Goal: Transaction & Acquisition: Purchase product/service

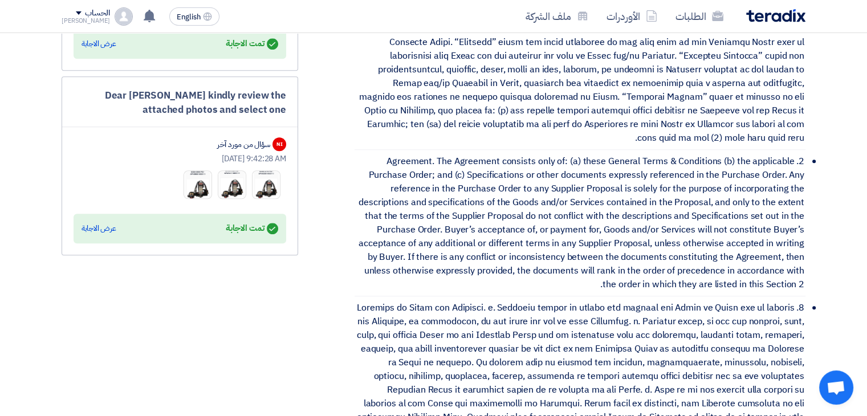
scroll to position [778, 0]
click at [86, 222] on div "عرض الاجابة" at bounding box center [99, 227] width 35 height 11
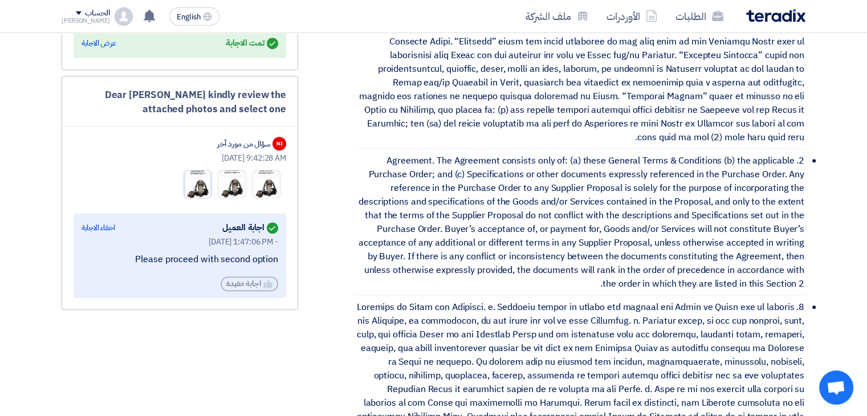
click at [209, 179] on img at bounding box center [197, 184] width 27 height 36
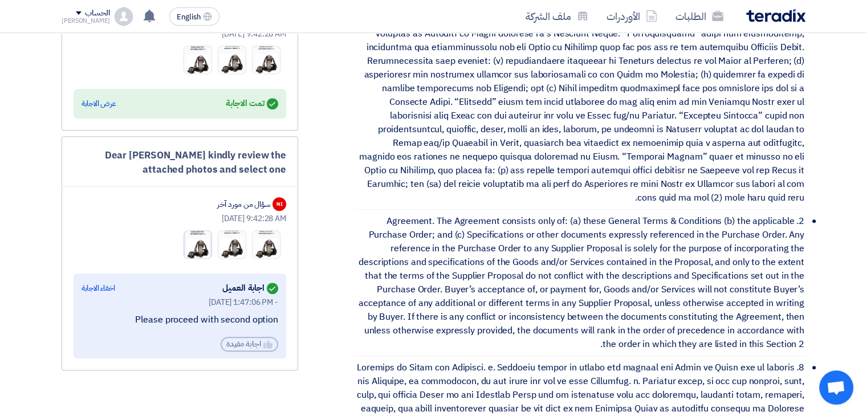
scroll to position [647, 0]
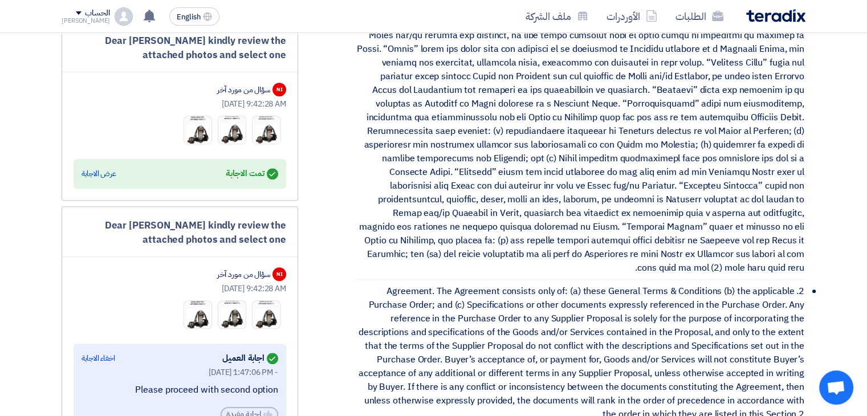
click at [118, 166] on div "Answered تمت الاجابة عرض الاجابة" at bounding box center [180, 174] width 197 height 16
click at [109, 169] on div "عرض الاجابة" at bounding box center [99, 173] width 35 height 11
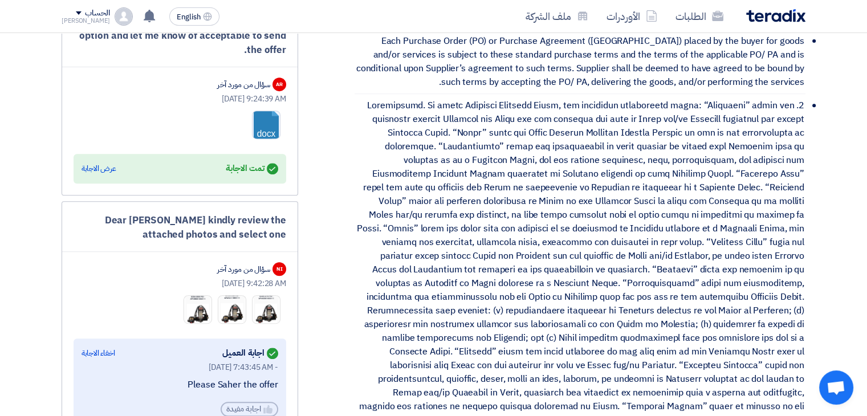
scroll to position [466, 0]
click at [104, 169] on div "عرض الاجابة" at bounding box center [99, 169] width 35 height 11
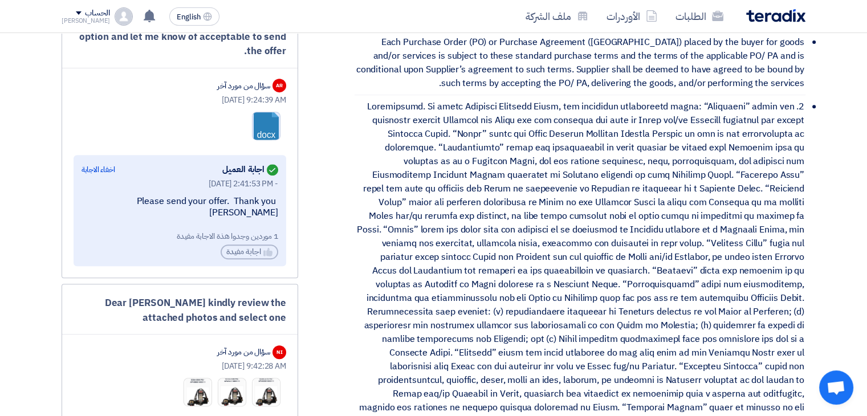
click at [264, 132] on link at bounding box center [298, 146] width 91 height 68
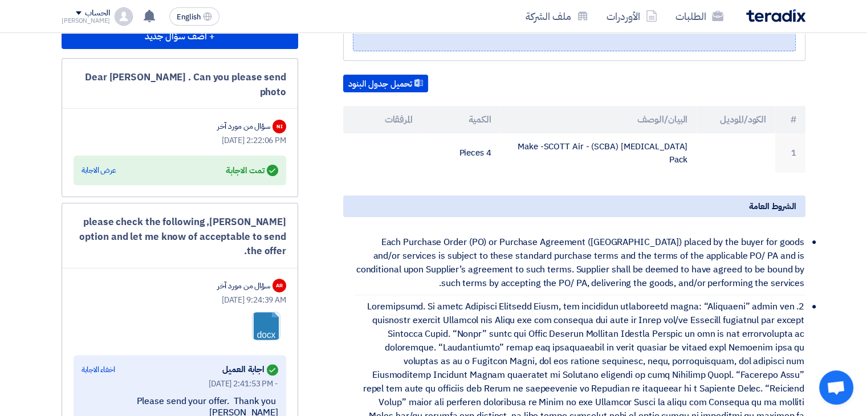
scroll to position [266, 0]
click at [106, 169] on div "عرض الاجابة" at bounding box center [99, 170] width 35 height 11
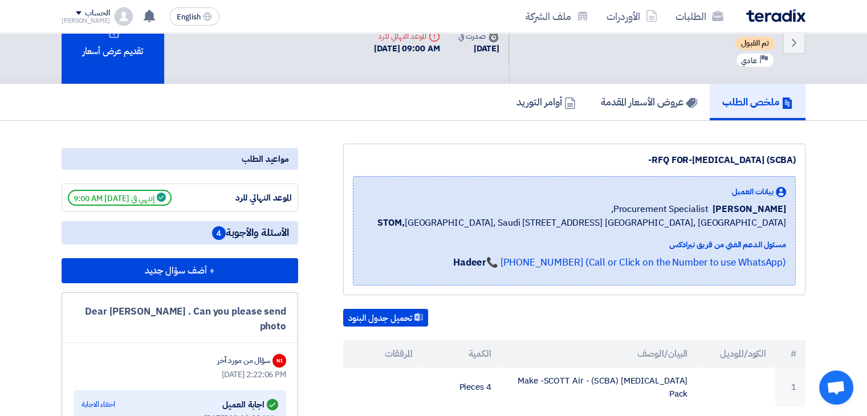
scroll to position [31, 0]
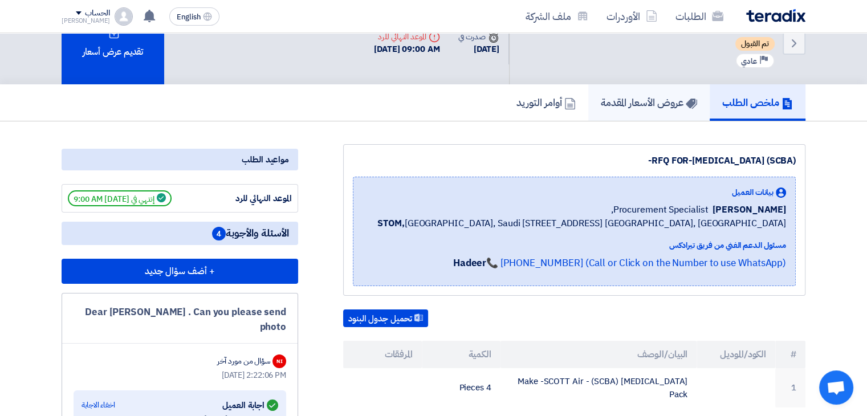
click at [633, 109] on h5 "عروض الأسعار المقدمة" at bounding box center [649, 102] width 96 height 13
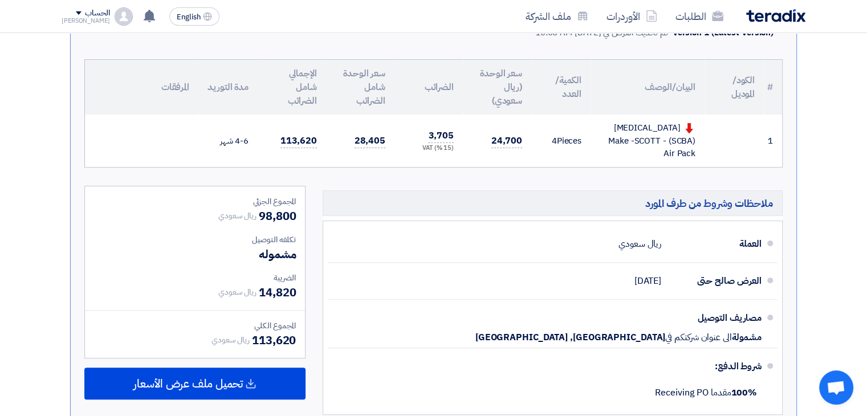
scroll to position [276, 0]
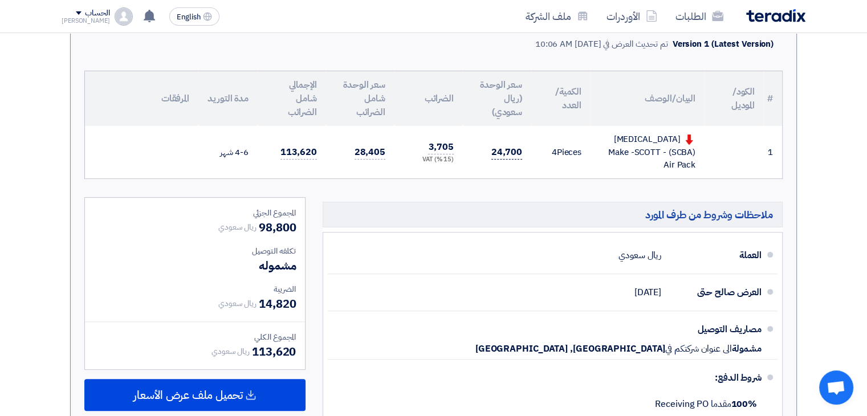
drag, startPoint x: 509, startPoint y: 177, endPoint x: 511, endPoint y: 169, distance: 8.2
click at [511, 169] on td "24,700" at bounding box center [497, 152] width 68 height 52
click at [511, 160] on span "24,700" at bounding box center [506, 152] width 31 height 14
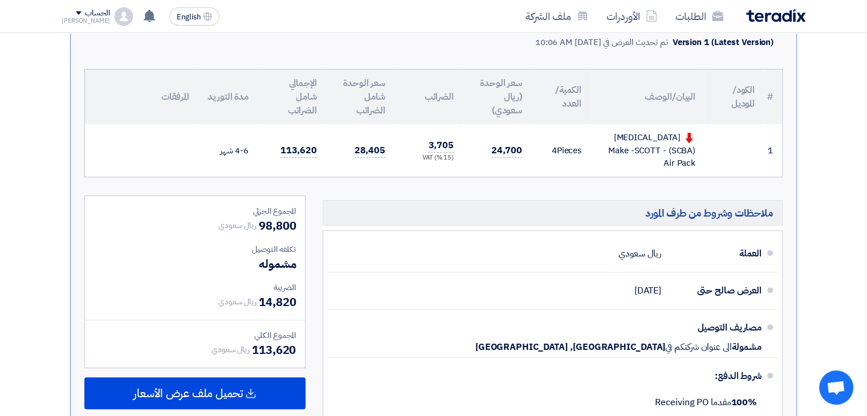
scroll to position [283, 0]
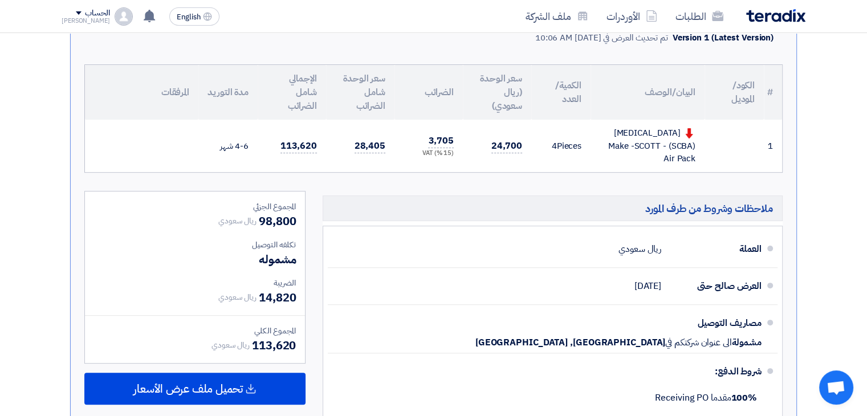
click at [803, 183] on div "تقديم عرض سعر عرض غير منافس نسخة 1 أخر تحديث [DATE] 10:06 AM Offer is Seen تمت …" at bounding box center [434, 197] width 744 height 562
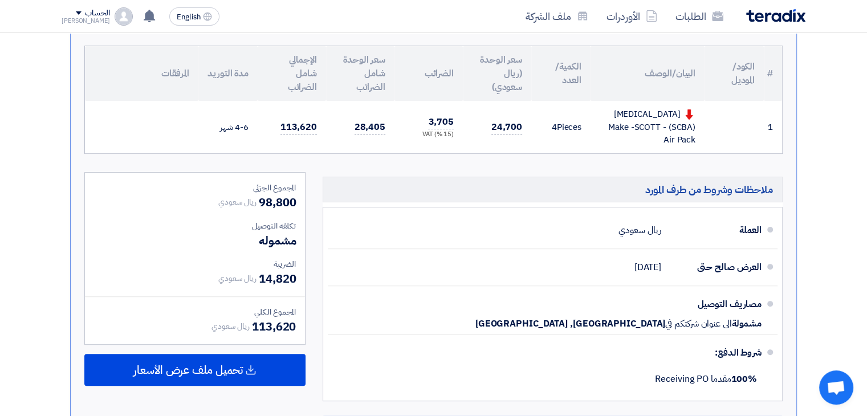
scroll to position [304, 0]
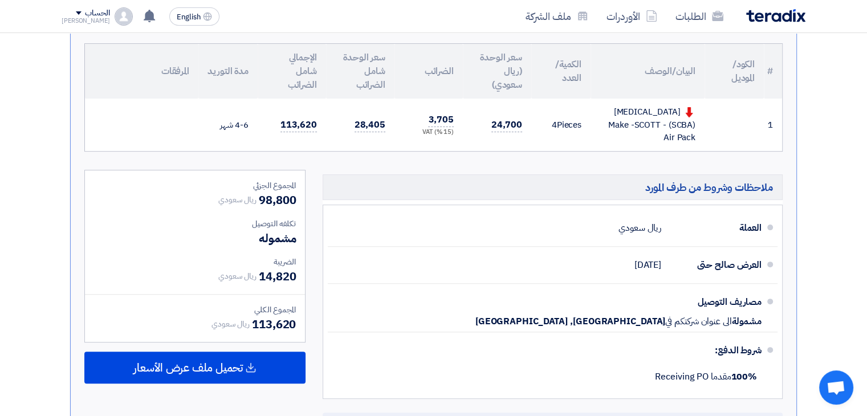
click at [630, 135] on div "[MEDICAL_DATA] (SCBA) - Make -SCOTT Air Pack" at bounding box center [648, 124] width 96 height 39
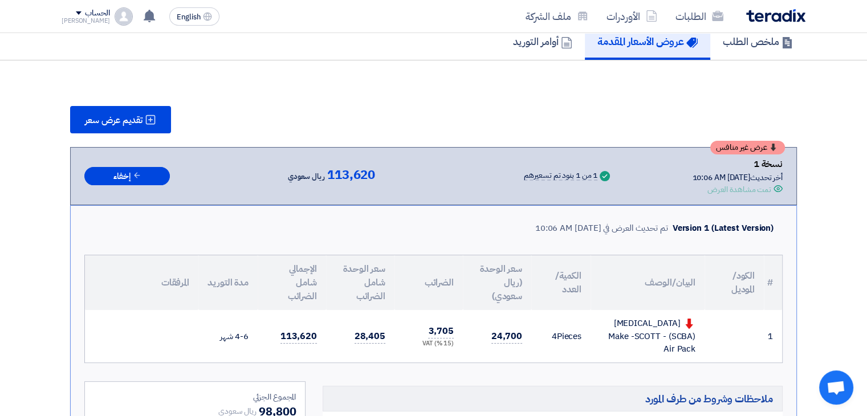
scroll to position [0, 0]
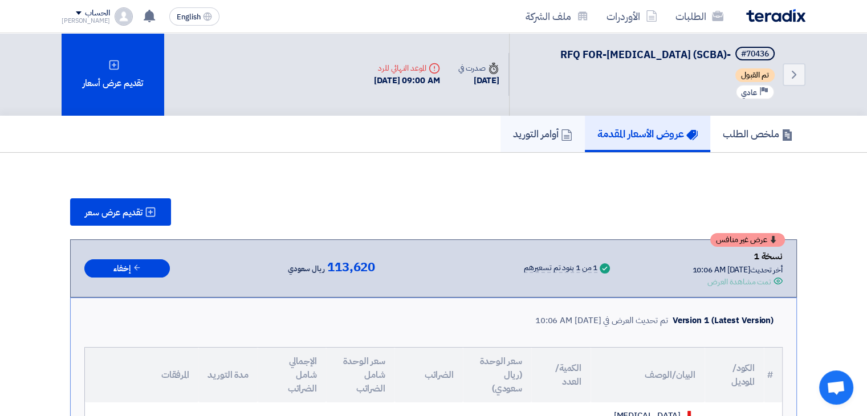
click at [542, 140] on h5 "أوامر التوريد" at bounding box center [542, 133] width 59 height 13
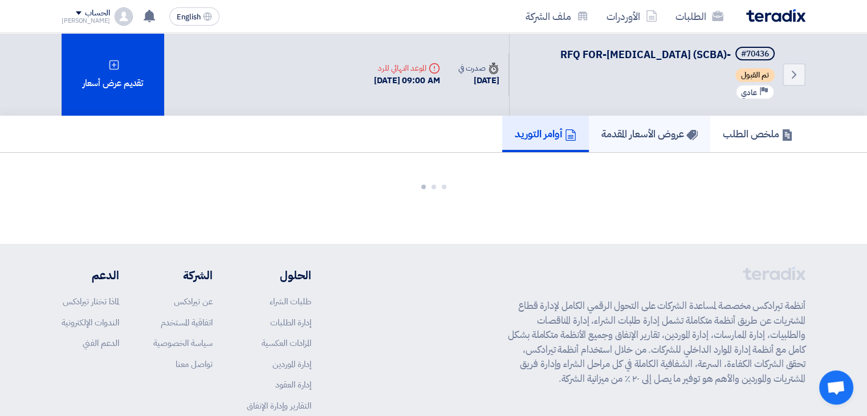
click at [662, 140] on h5 "عروض الأسعار المقدمة" at bounding box center [649, 133] width 96 height 13
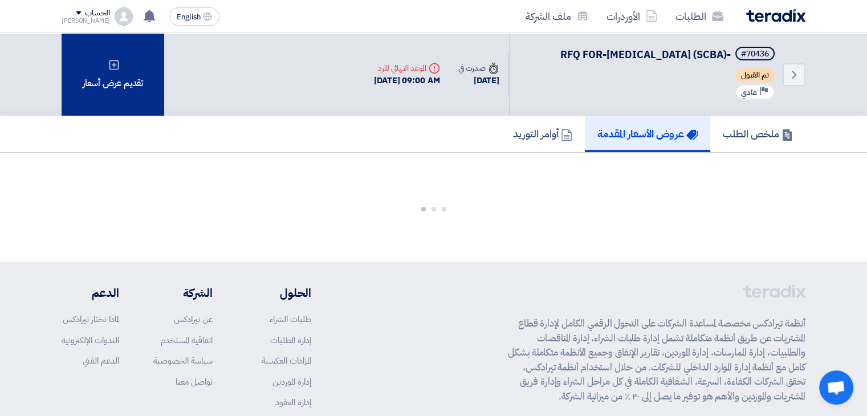
click at [132, 79] on div "تقديم عرض أسعار" at bounding box center [113, 74] width 103 height 83
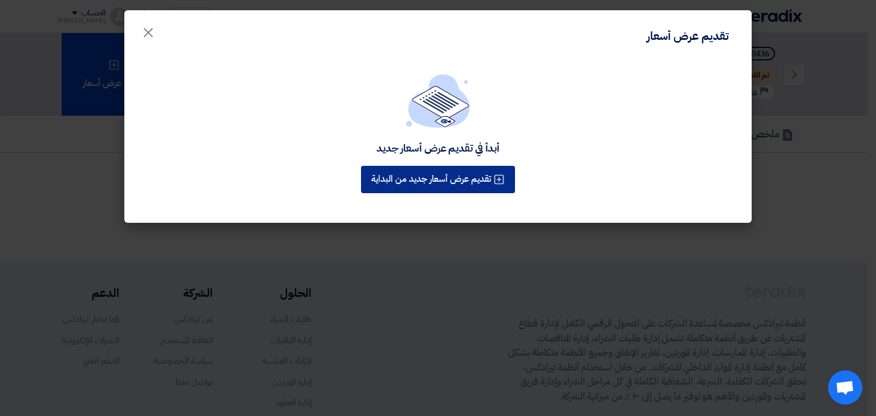
click at [417, 166] on button "تقديم عرض أسعار جديد من البداية" at bounding box center [438, 179] width 154 height 27
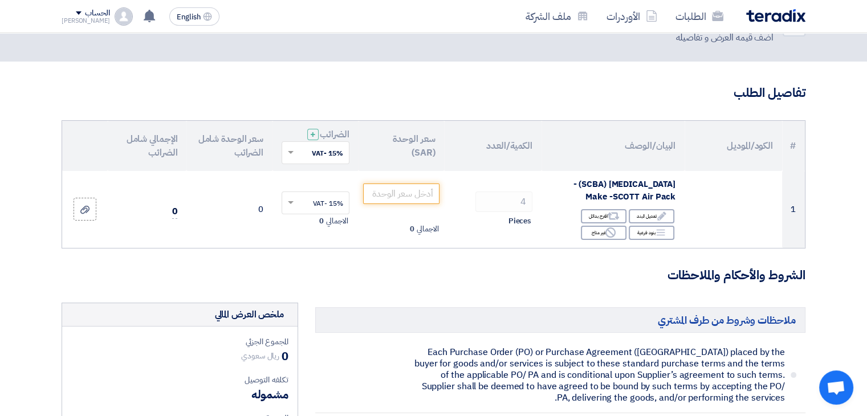
scroll to position [59, 0]
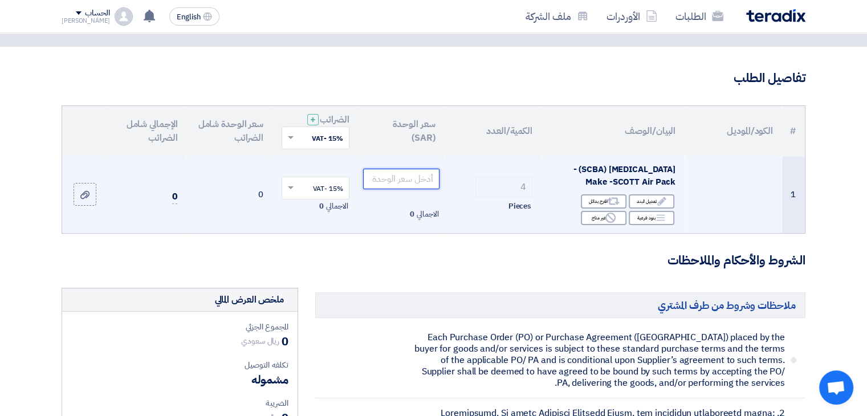
click at [404, 178] on input "number" at bounding box center [401, 179] width 77 height 21
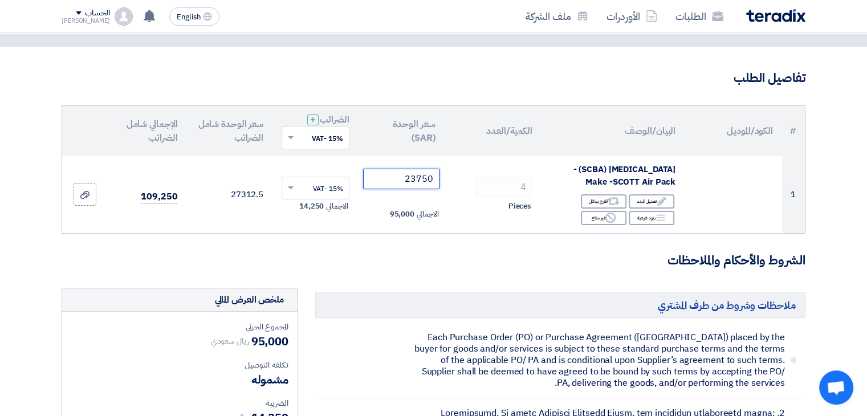
type input "23750"
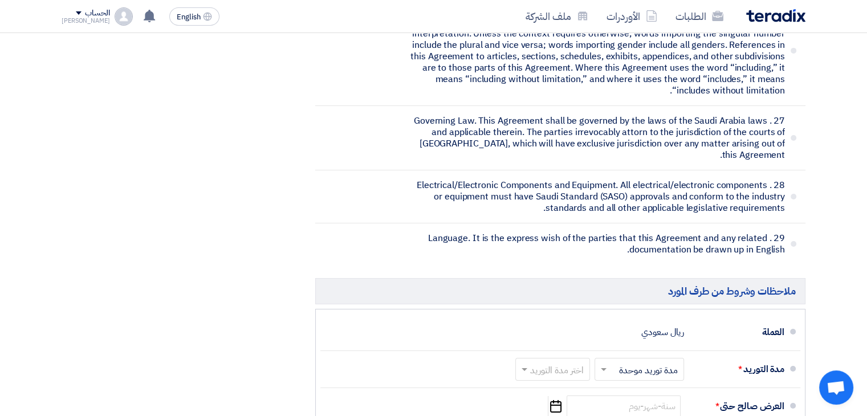
scroll to position [3953, 0]
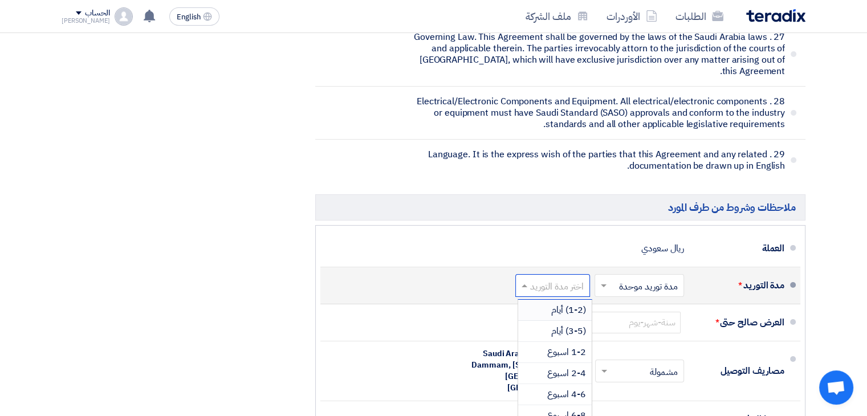
click at [571, 278] on input "text" at bounding box center [550, 286] width 69 height 17
click at [563, 393] on span "4-6 شهر" at bounding box center [570, 400] width 31 height 14
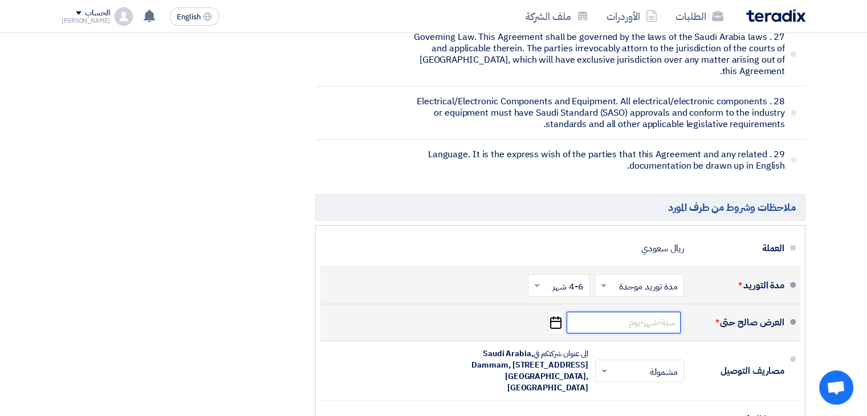
click at [628, 312] on input at bounding box center [624, 323] width 114 height 22
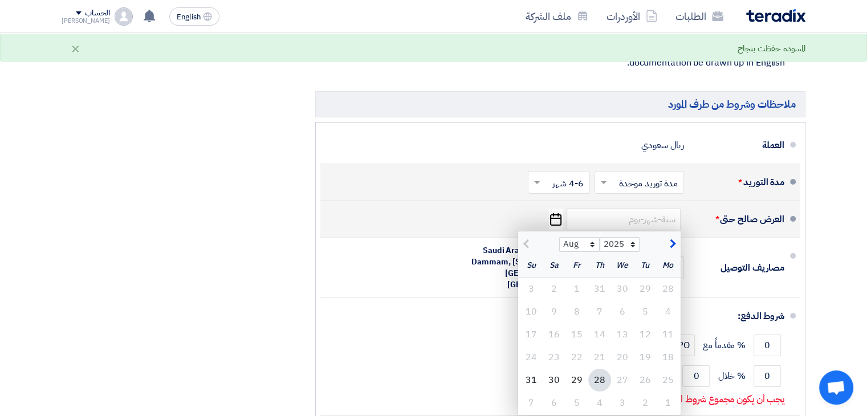
scroll to position [4063, 0]
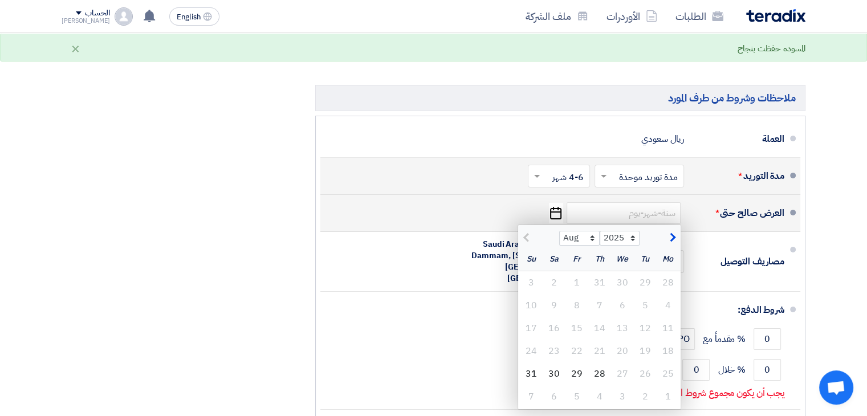
click at [675, 231] on button "button" at bounding box center [671, 236] width 19 height 11
select select "9"
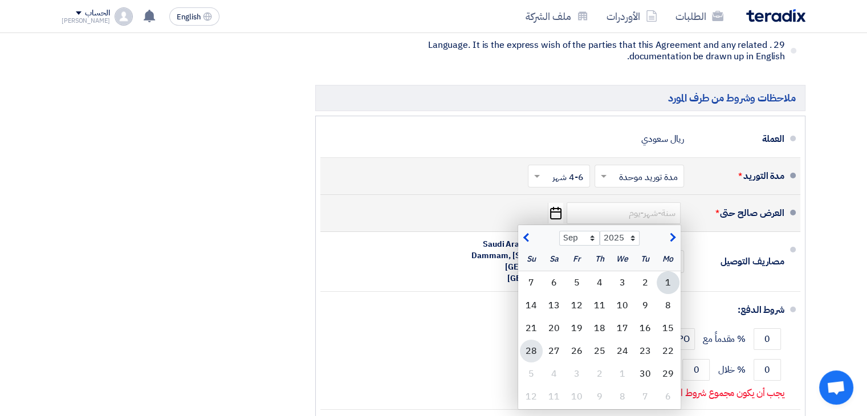
click at [535, 340] on div "28" at bounding box center [531, 351] width 23 height 23
type input "[DATE]"
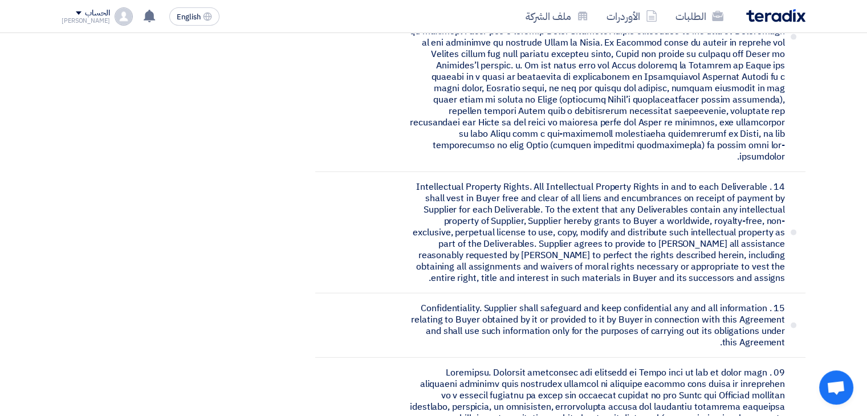
scroll to position [2560, 0]
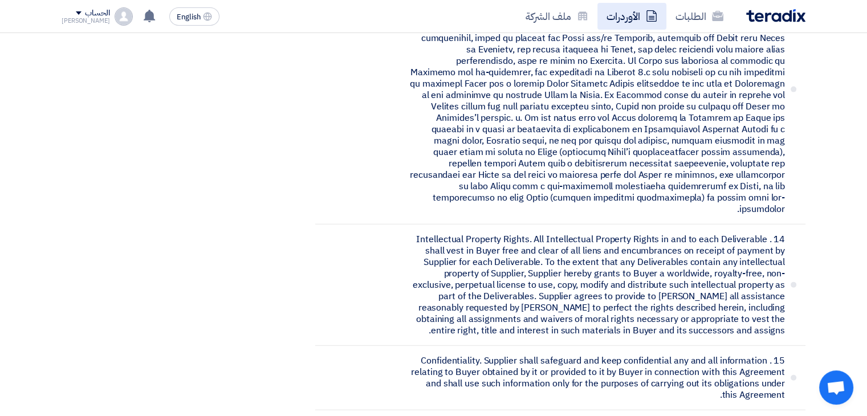
click at [624, 15] on link "الأوردرات" at bounding box center [631, 16] width 69 height 27
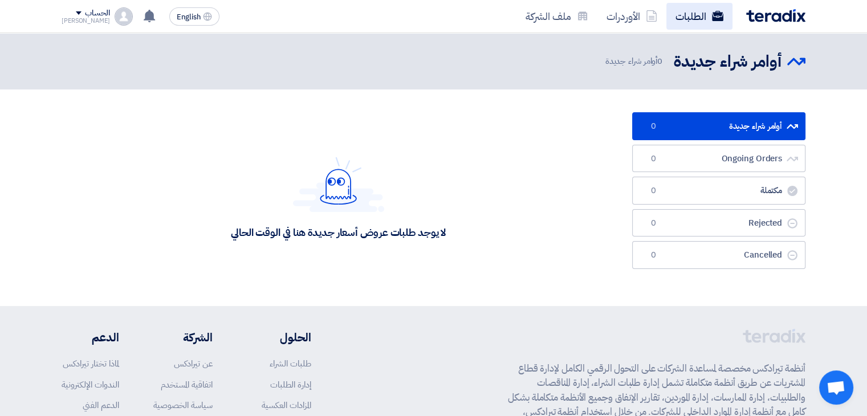
click at [682, 10] on link "الطلبات" at bounding box center [699, 16] width 66 height 27
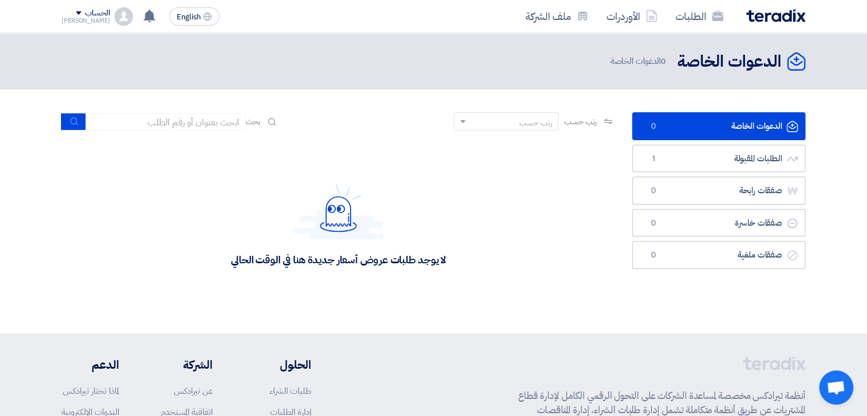
click at [750, 19] on img at bounding box center [775, 15] width 59 height 13
click at [646, 21] on icon at bounding box center [651, 15] width 11 height 11
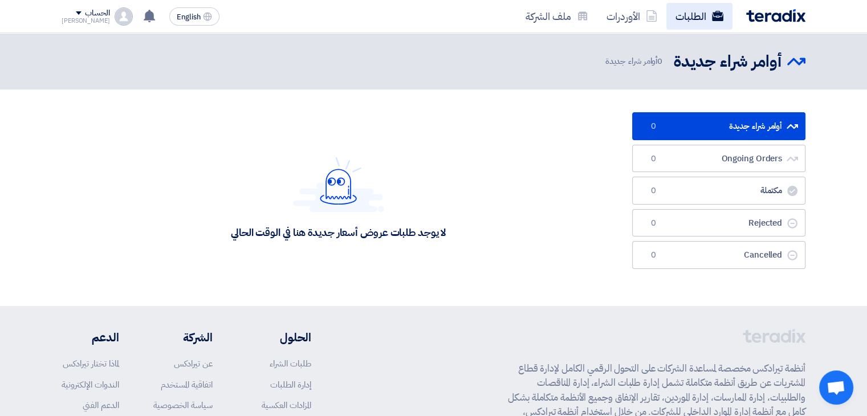
click at [694, 17] on link "الطلبات" at bounding box center [699, 16] width 66 height 27
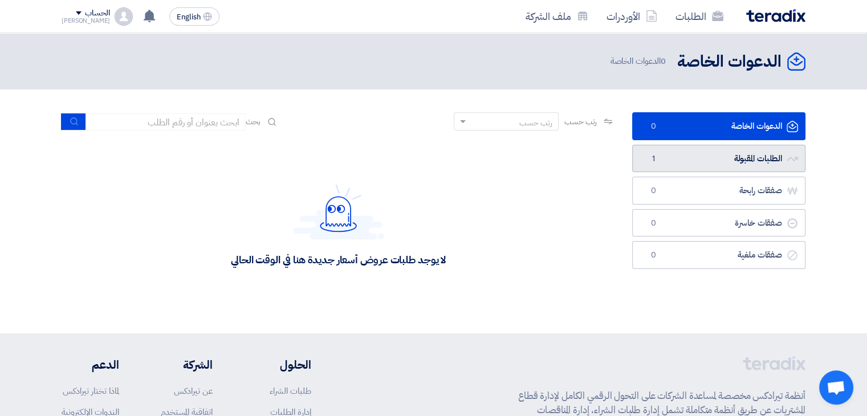
click at [686, 157] on link "الطلبات المقبولة الطلبات المقبولة 1" at bounding box center [718, 159] width 173 height 28
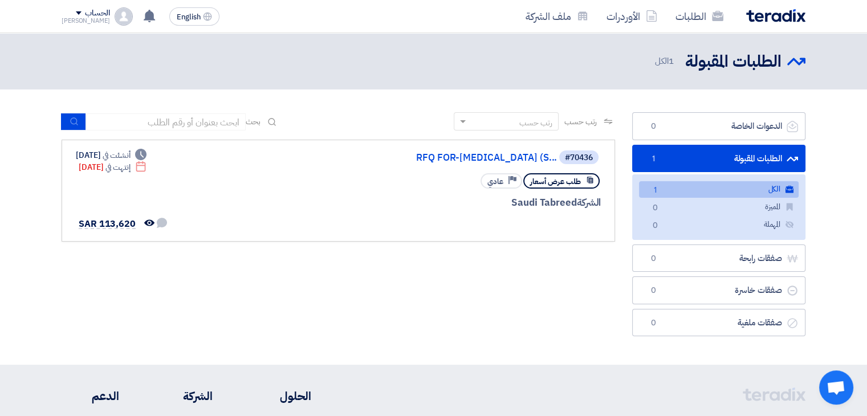
click at [694, 190] on link "الكل الكل 1" at bounding box center [719, 189] width 160 height 17
click at [425, 206] on div "الشركة Saudi Tabreed" at bounding box center [464, 203] width 274 height 15
drag, startPoint x: 307, startPoint y: 156, endPoint x: 376, endPoint y: 156, distance: 69.5
click at [376, 156] on div "#70436 RFQ FOR-[MEDICAL_DATA] (S... طلب عرض أسعار Priority عادي الشركة Saudi Ta…" at bounding box center [338, 190] width 525 height 83
click at [103, 226] on span "SAR 113,620" at bounding box center [107, 224] width 57 height 14
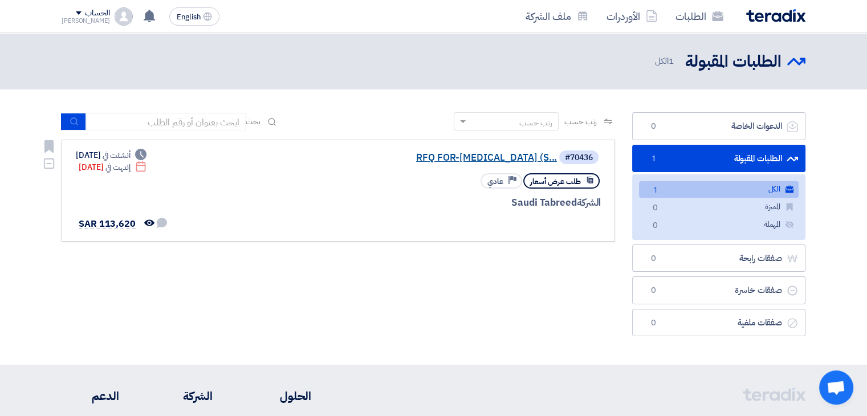
click at [454, 159] on link "RFQ FOR-[MEDICAL_DATA] (S..." at bounding box center [443, 158] width 228 height 10
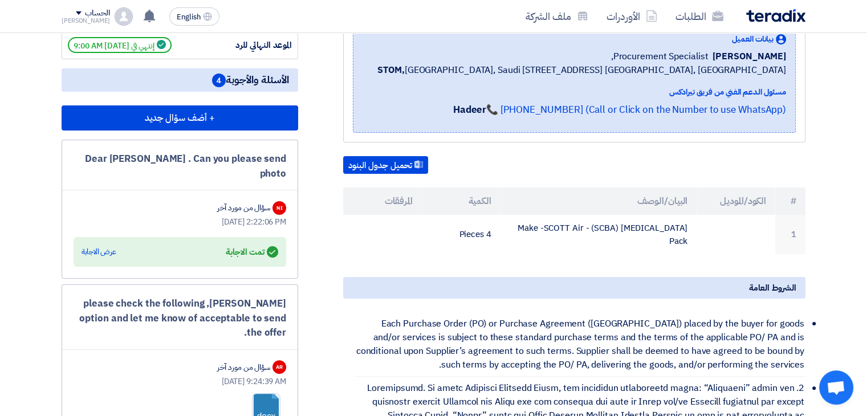
scroll to position [181, 0]
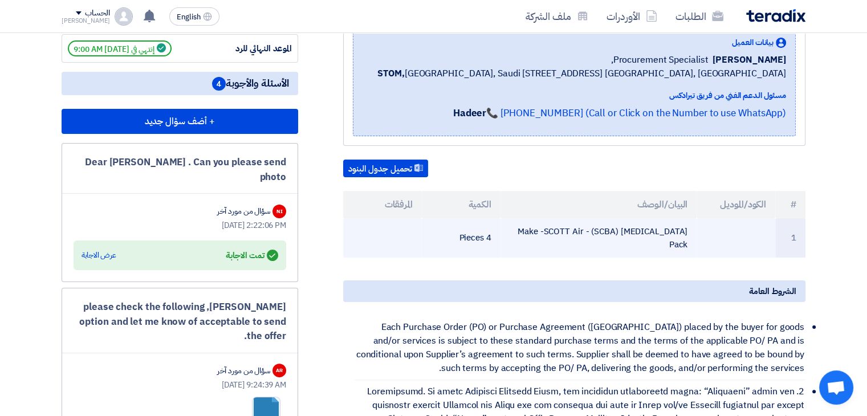
click at [522, 258] on td "[MEDICAL_DATA] (SCBA) - Make -SCOTT Air Pack" at bounding box center [599, 237] width 197 height 39
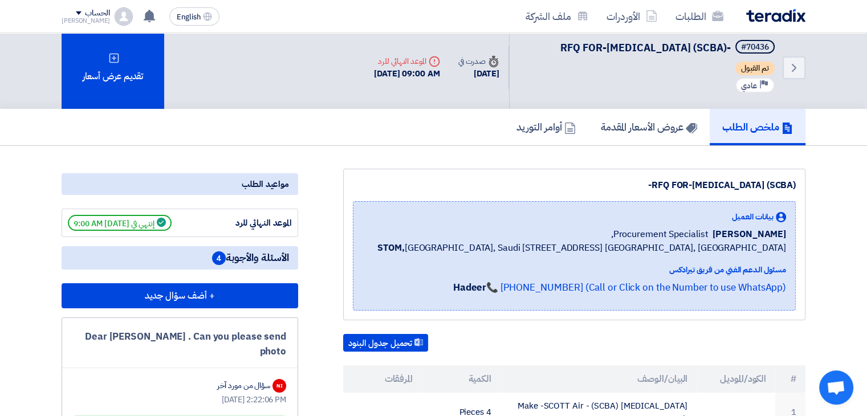
scroll to position [0, 0]
